Goal: Information Seeking & Learning: Learn about a topic

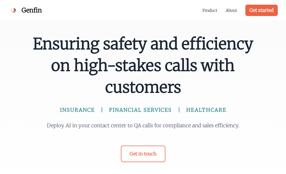
click at [238, 9] on div "Product About Get started" at bounding box center [240, 10] width 75 height 21
click at [235, 9] on link "About" at bounding box center [232, 10] width 12 height 6
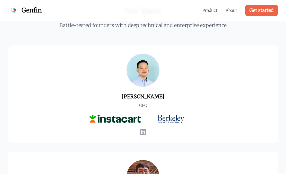
scroll to position [222, 0]
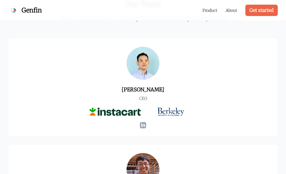
click at [142, 125] on icon at bounding box center [143, 125] width 6 height 6
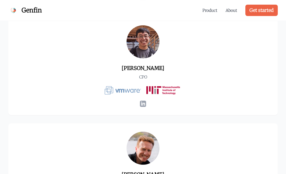
scroll to position [339, 0]
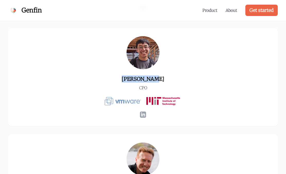
drag, startPoint x: 126, startPoint y: 79, endPoint x: 165, endPoint y: 79, distance: 39.2
click at [165, 79] on h3 "Robert Kwok" at bounding box center [143, 78] width 77 height 7
copy h3 "Robert Kwok"
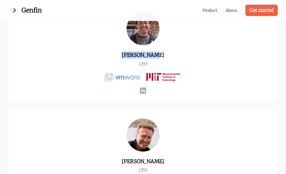
scroll to position [364, 0]
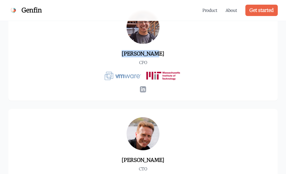
click at [143, 88] on icon at bounding box center [143, 89] width 6 height 6
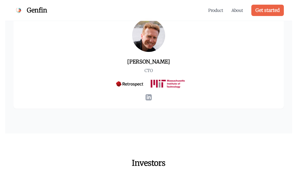
scroll to position [468, 0]
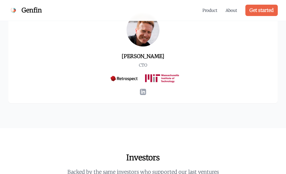
click at [144, 91] on icon at bounding box center [143, 92] width 6 height 6
